Goal: Transaction & Acquisition: Purchase product/service

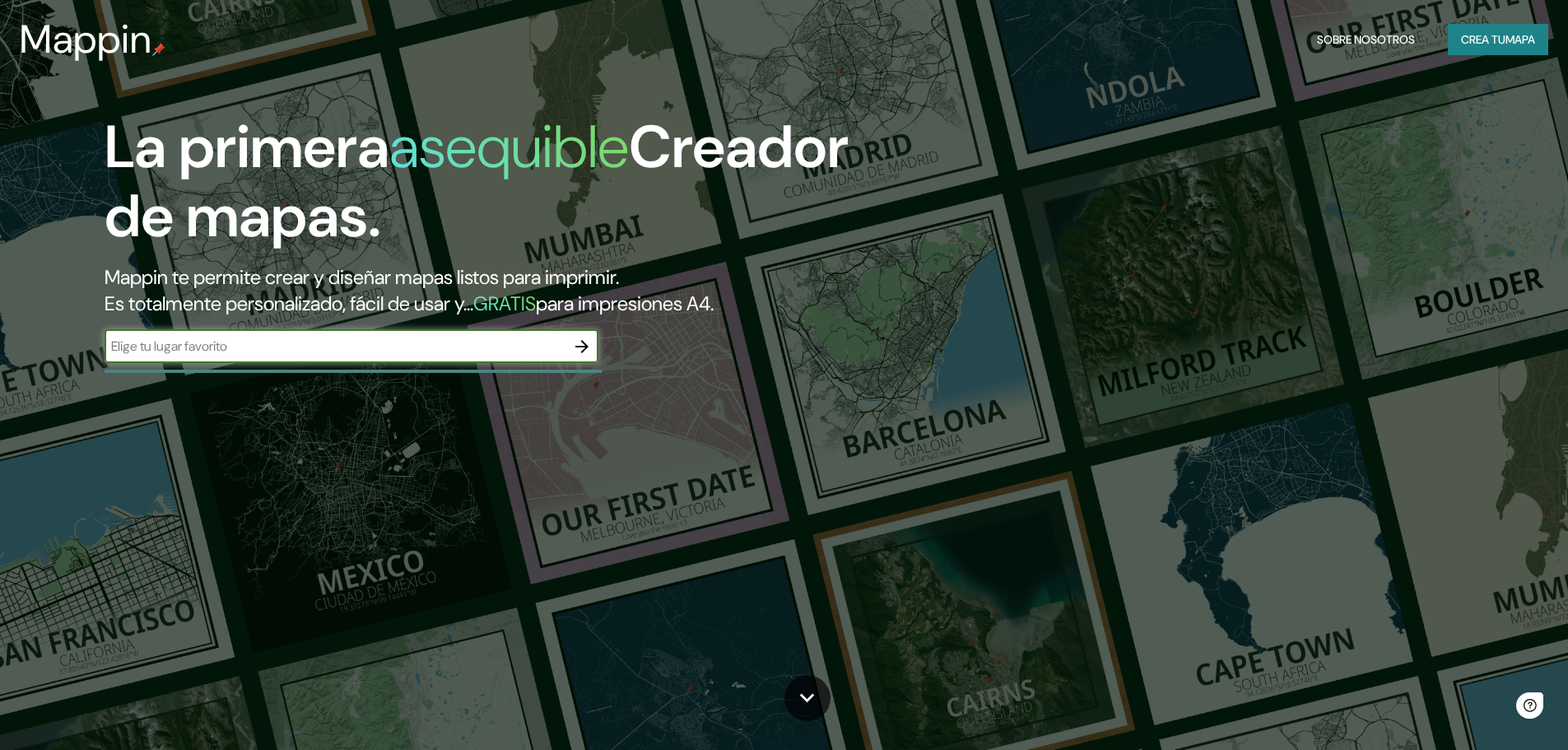
click at [579, 361] on button "button" at bounding box center [581, 347] width 33 height 33
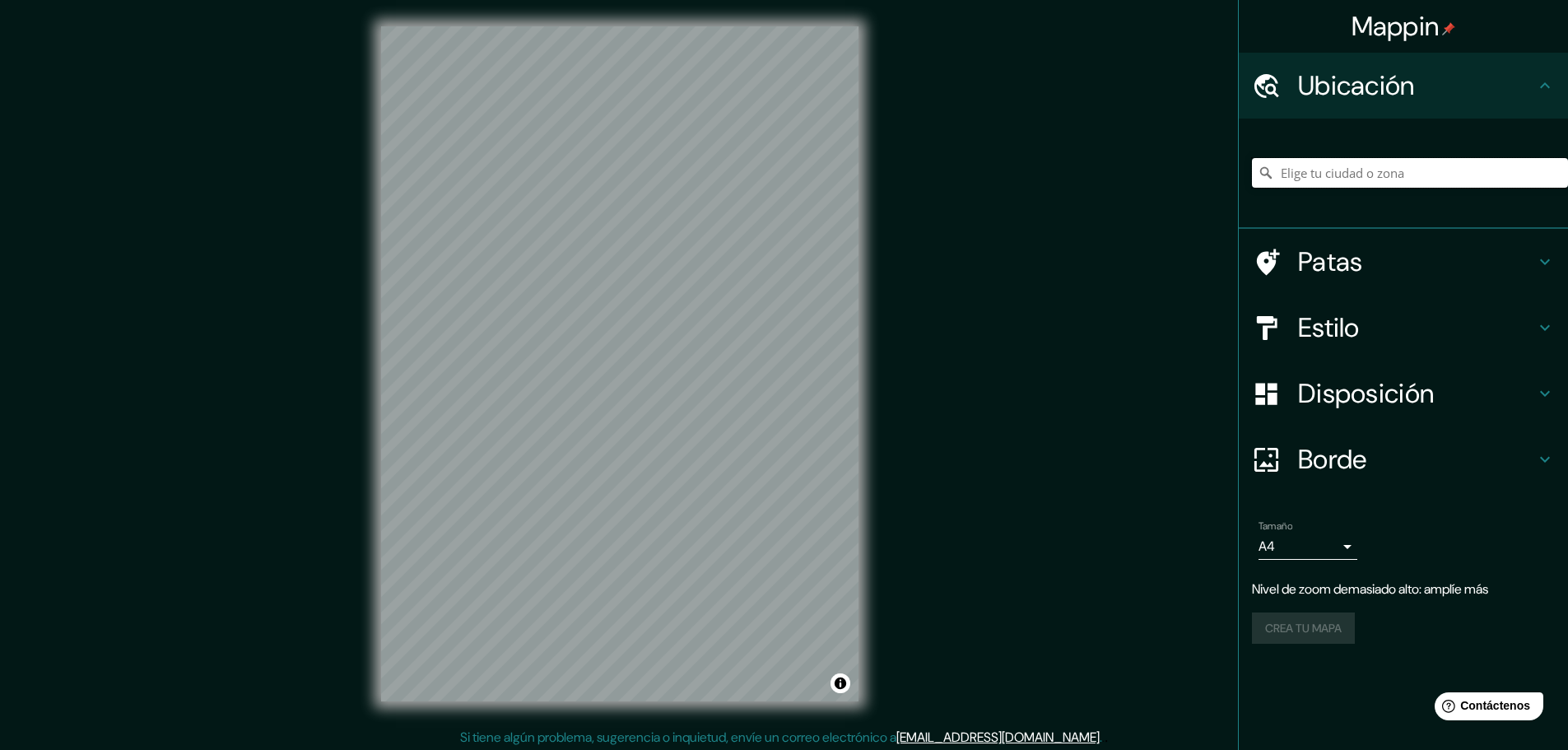
click at [1392, 180] on input "Elige tu ciudad o zona" at bounding box center [1410, 173] width 316 height 30
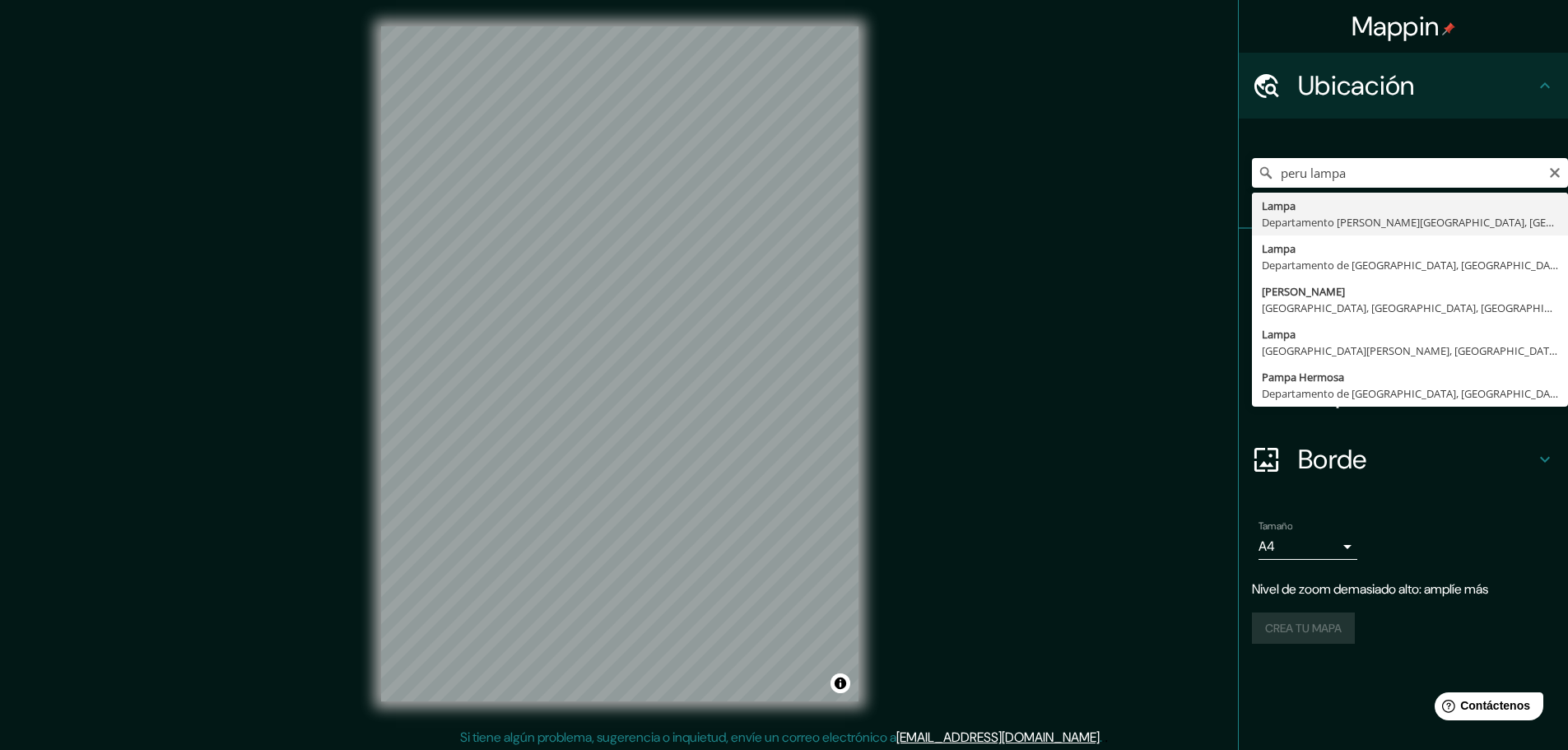
type input "Lampa, [GEOGRAPHIC_DATA][PERSON_NAME], [GEOGRAPHIC_DATA]"
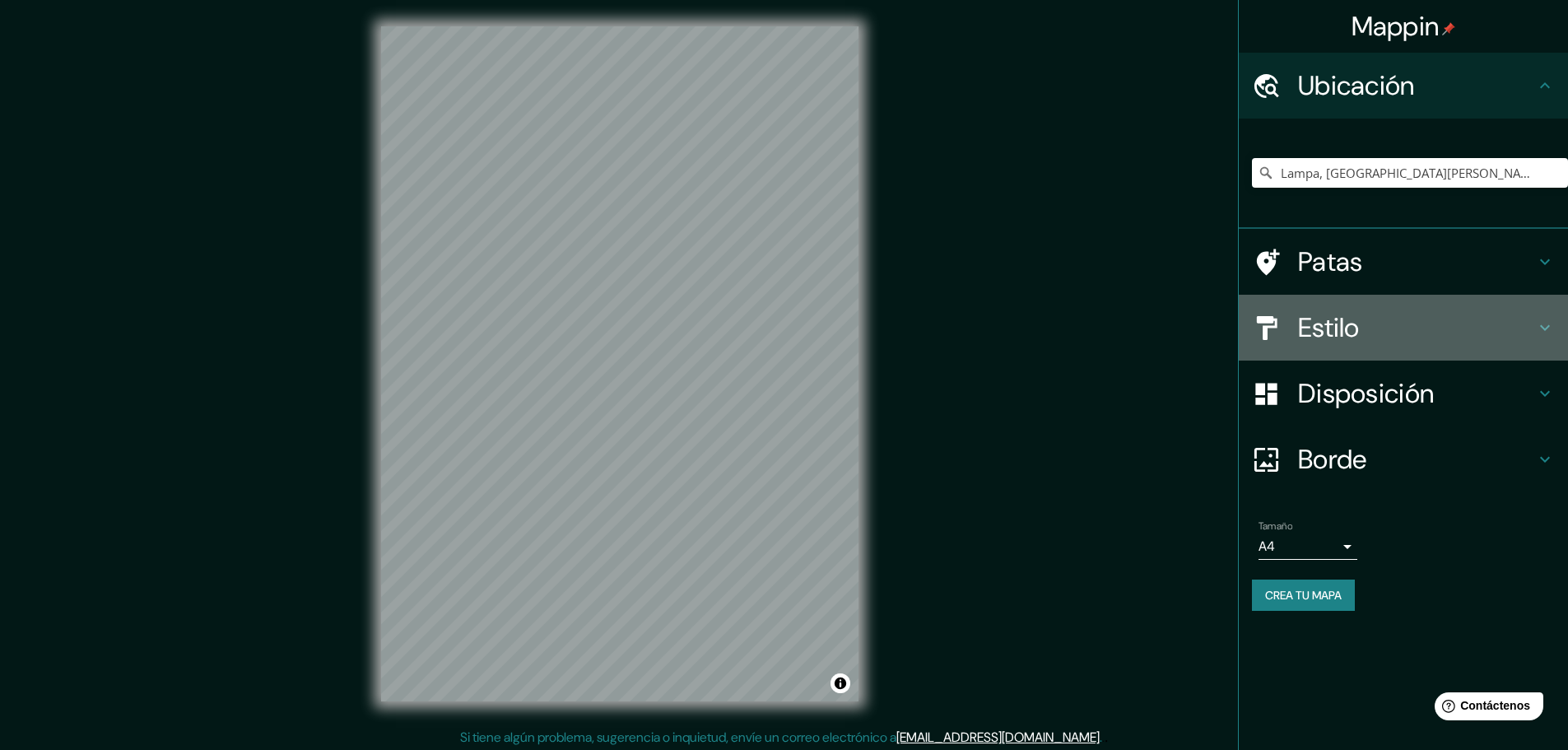
click at [1443, 331] on h4 "Estilo" at bounding box center [1416, 327] width 237 height 33
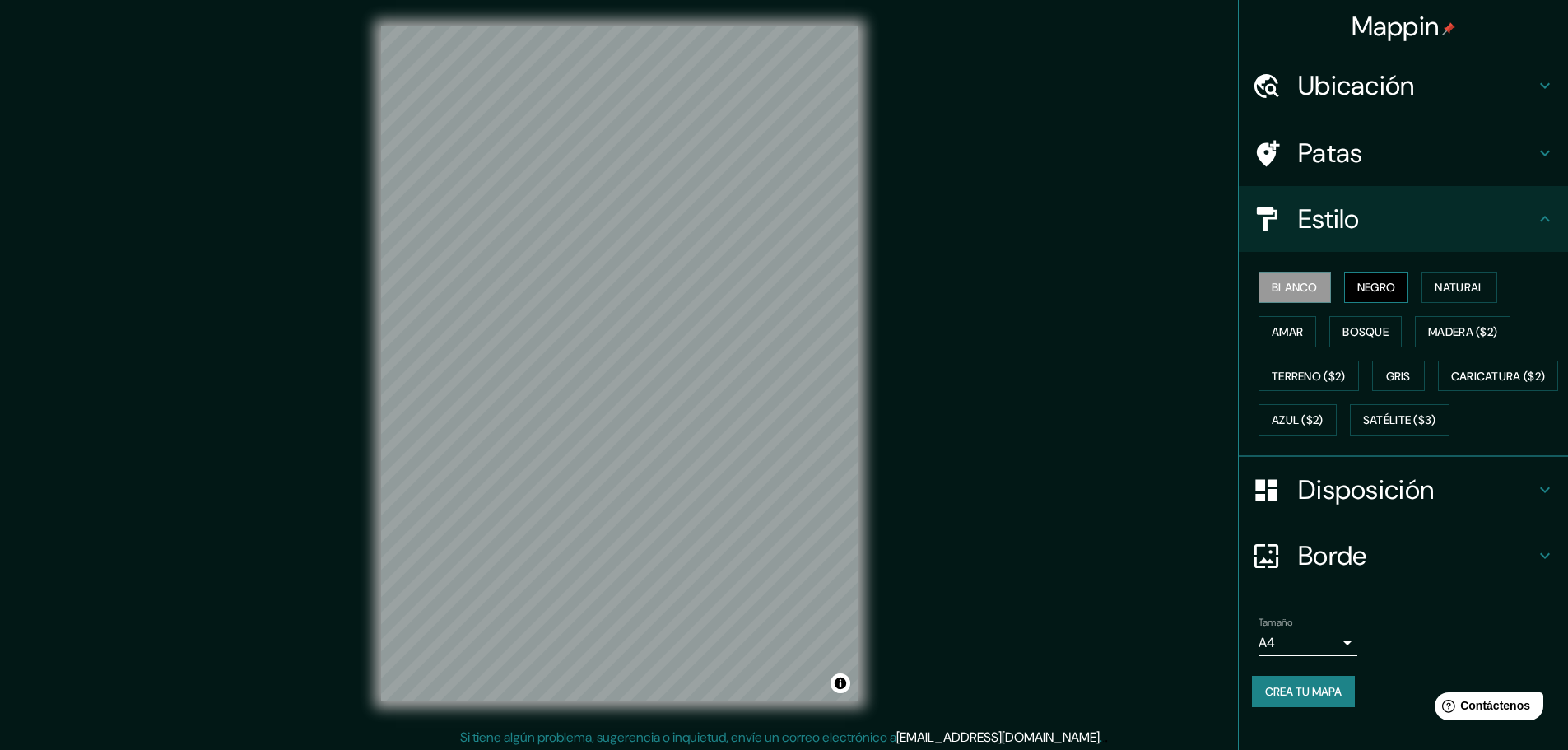
click at [1367, 281] on font "Negro" at bounding box center [1377, 286] width 39 height 14
click at [1454, 283] on font "Natural" at bounding box center [1459, 286] width 49 height 14
click at [1369, 317] on button "Bosque" at bounding box center [1365, 331] width 72 height 31
click at [1287, 329] on font "Amar" at bounding box center [1287, 331] width 31 height 14
click at [1364, 329] on font "Bosque" at bounding box center [1365, 331] width 46 height 14
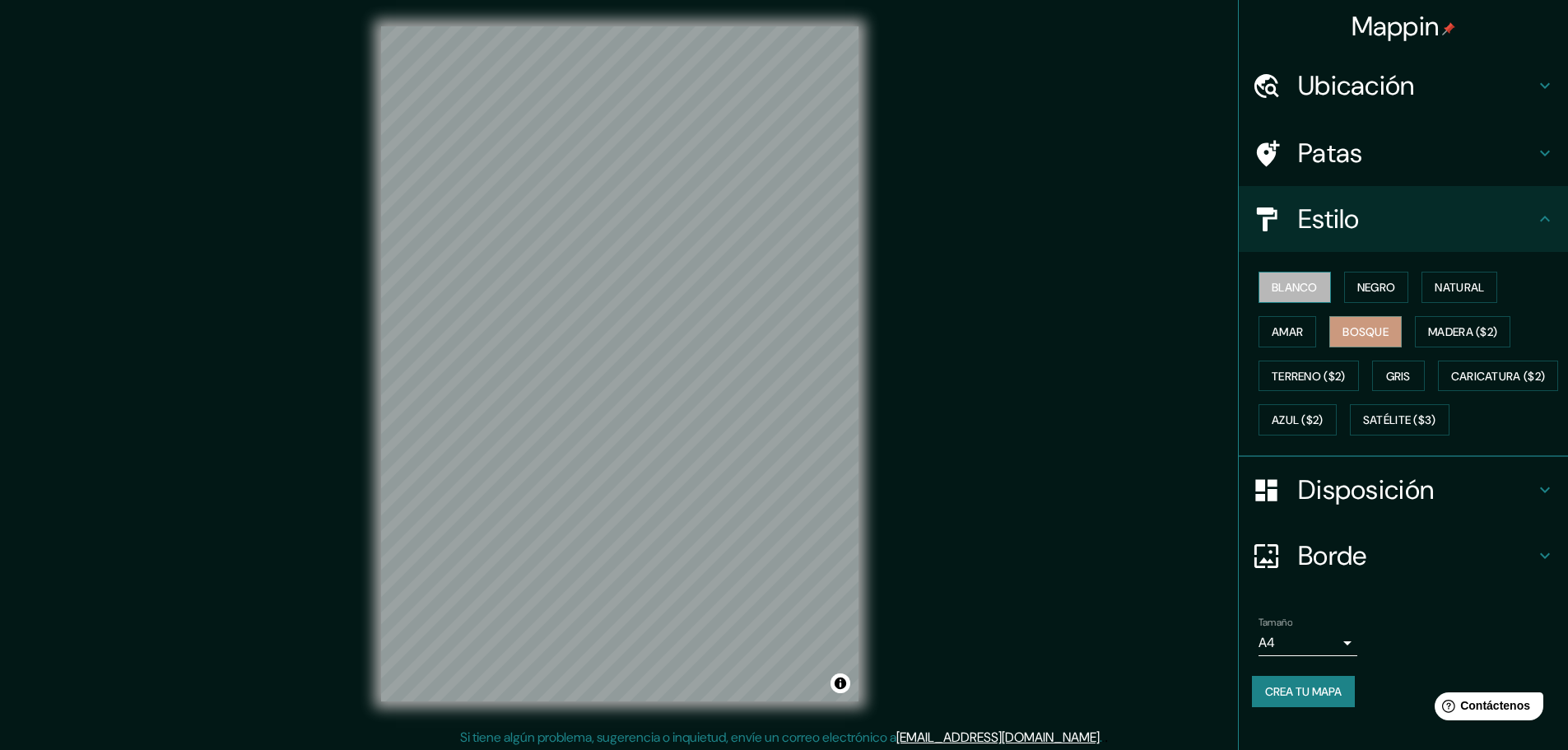
click at [1289, 292] on font "Blanco" at bounding box center [1294, 286] width 46 height 14
click at [1386, 286] on font "Negro" at bounding box center [1377, 286] width 39 height 14
click at [1434, 286] on font "Natural" at bounding box center [1459, 286] width 49 height 14
click at [1367, 292] on font "Negro" at bounding box center [1377, 286] width 39 height 14
click at [1344, 339] on font "Bosque" at bounding box center [1365, 331] width 46 height 21
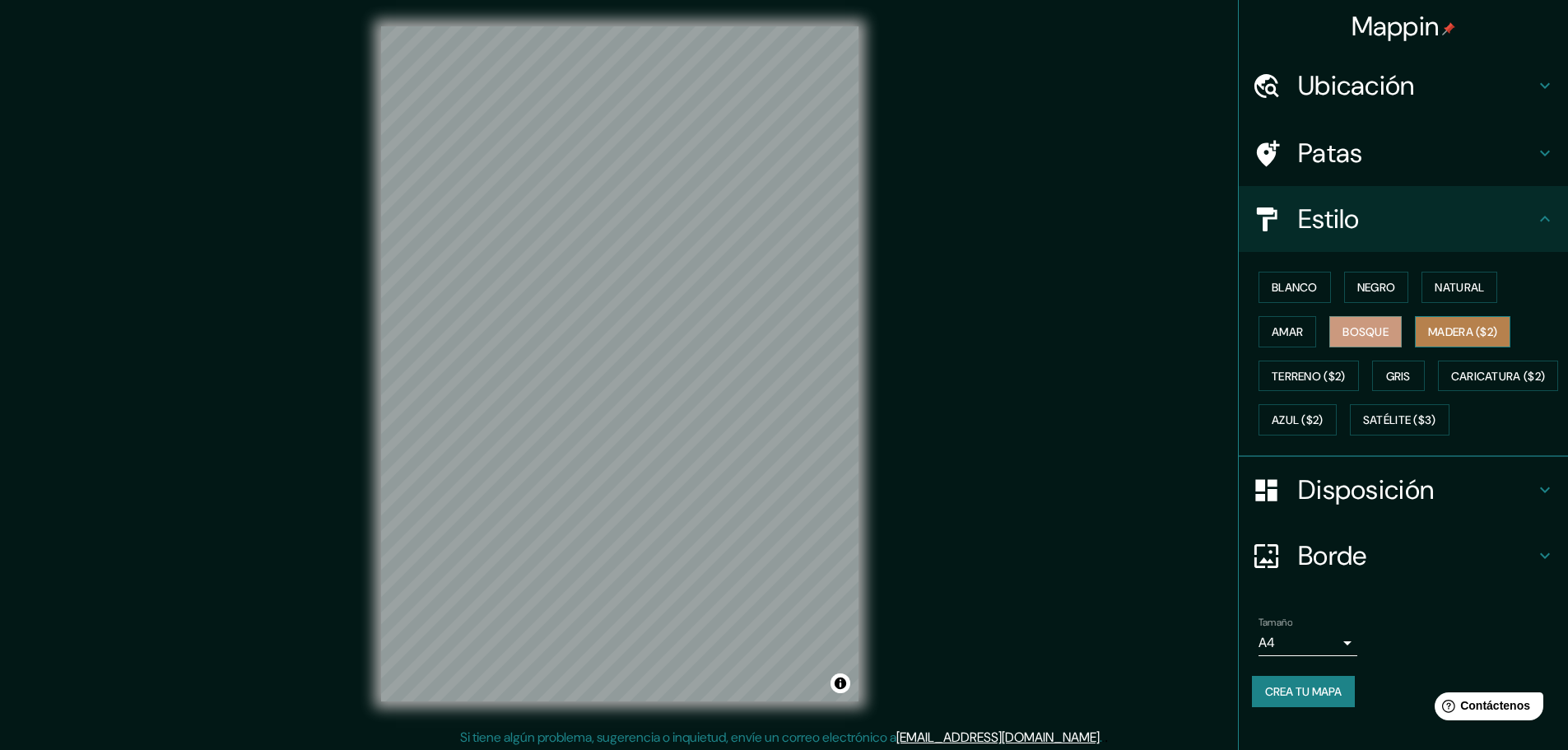
click at [1443, 330] on font "Madera ($2)" at bounding box center [1462, 331] width 69 height 14
click at [1434, 296] on font "Natural" at bounding box center [1459, 286] width 49 height 21
click at [1360, 331] on font "Bosque" at bounding box center [1365, 331] width 46 height 14
click at [1310, 380] on font "Terreno ($2)" at bounding box center [1308, 375] width 74 height 14
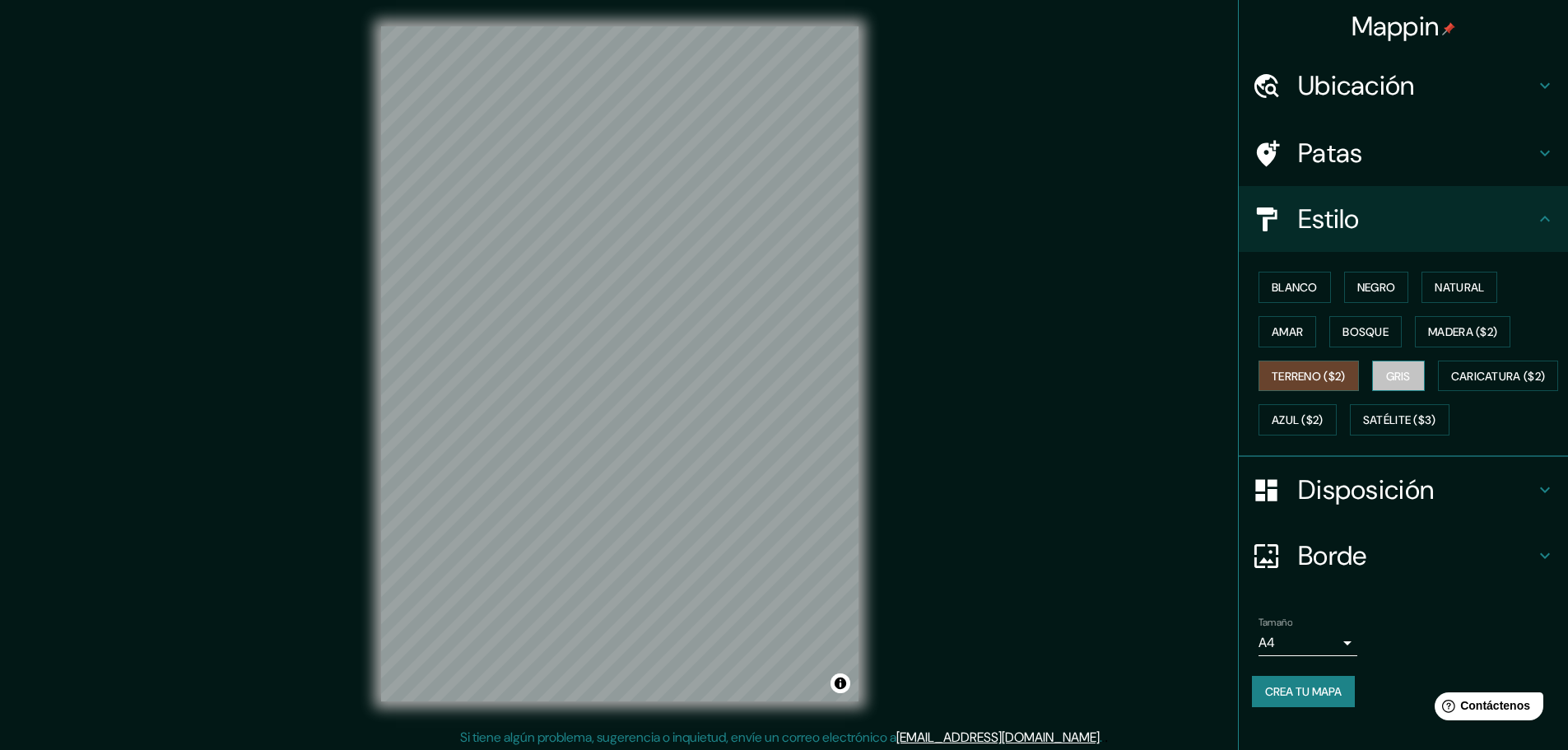
click at [1386, 381] on font "Gris" at bounding box center [1398, 375] width 25 height 14
